Goal: Task Accomplishment & Management: Manage account settings

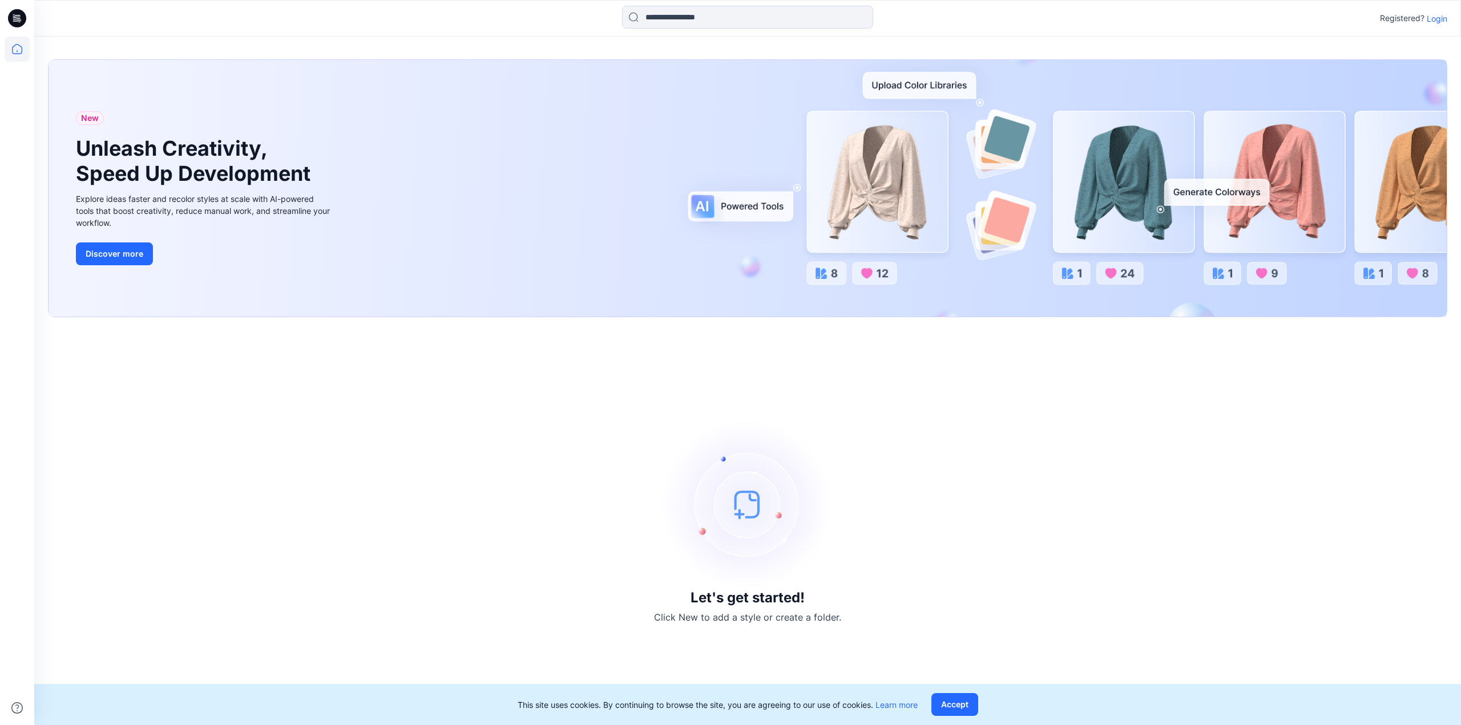
click at [1439, 21] on p "Login" at bounding box center [1437, 19] width 21 height 12
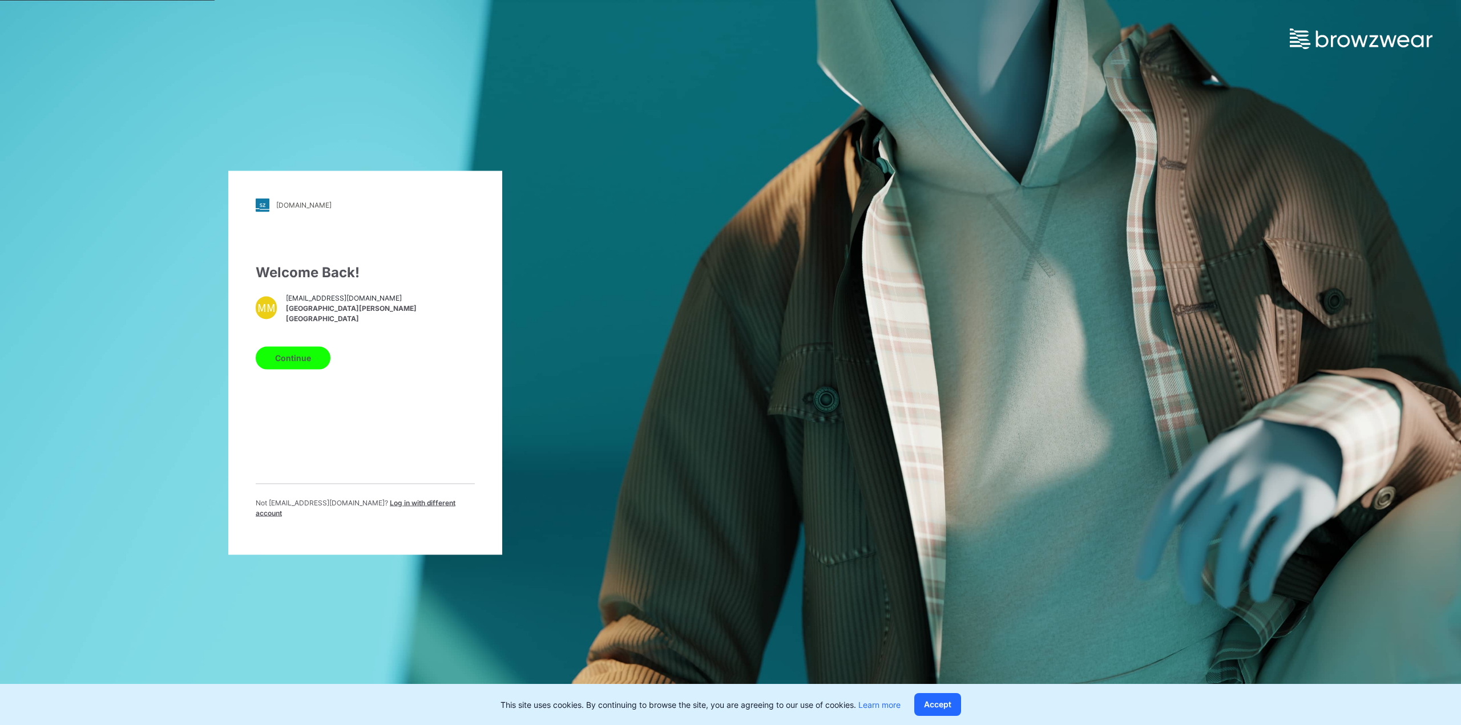
click at [301, 366] on button "Continue" at bounding box center [293, 357] width 75 height 23
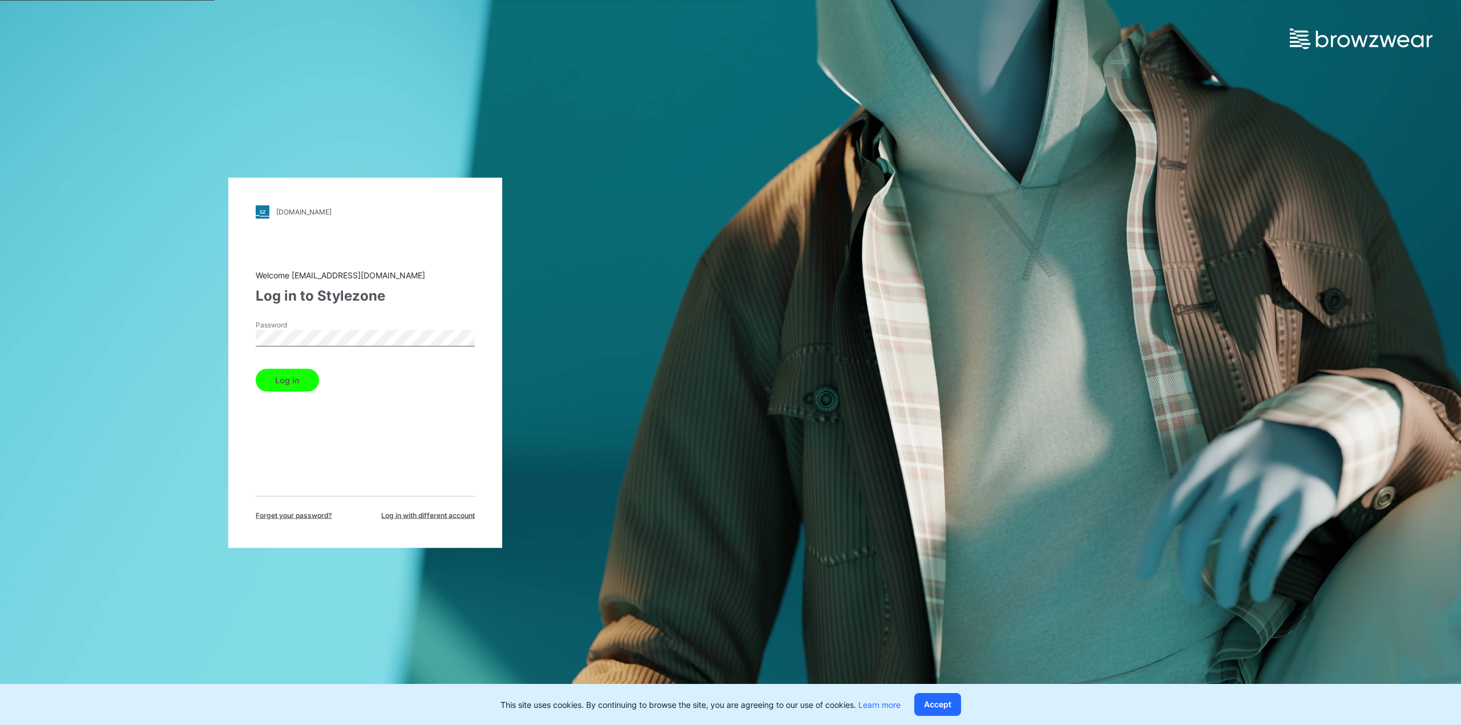
click at [287, 380] on button "Log in" at bounding box center [287, 380] width 63 height 23
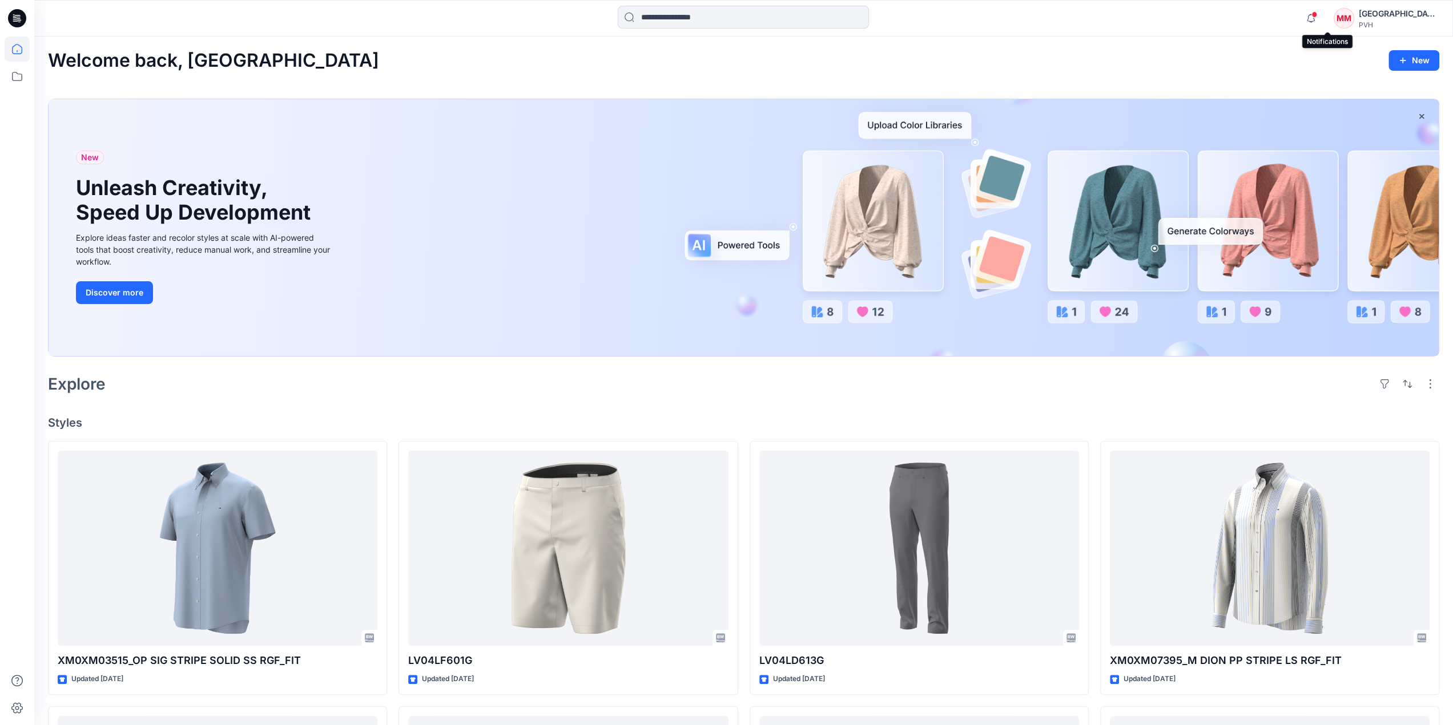
click at [1317, 15] on span at bounding box center [1314, 14] width 6 height 6
